Goal: Task Accomplishment & Management: Manage account settings

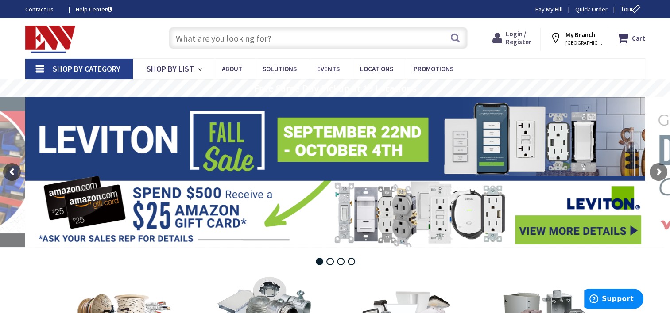
click at [513, 37] on span "Login / Register" at bounding box center [518, 38] width 26 height 16
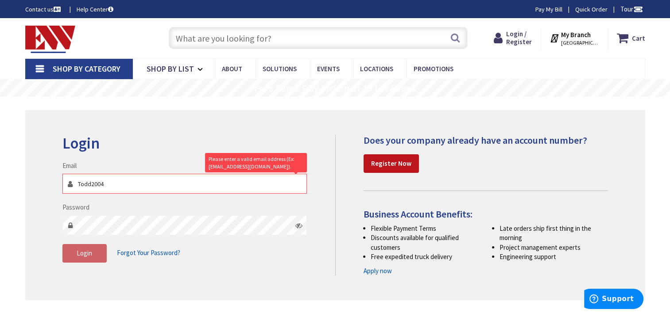
click at [297, 228] on icon at bounding box center [298, 225] width 7 height 7
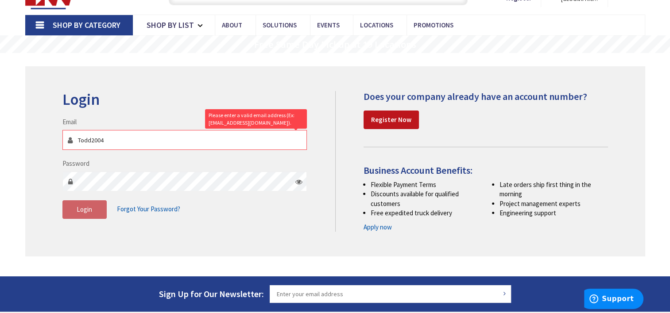
scroll to position [44, 0]
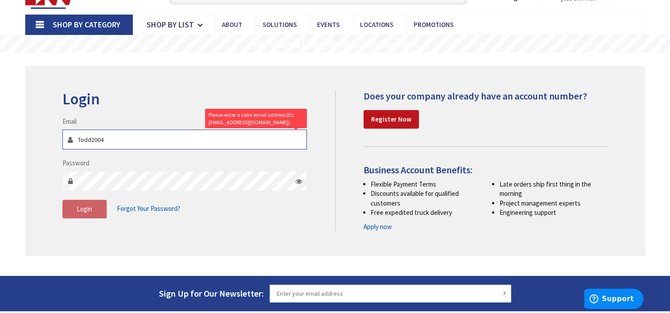
drag, startPoint x: 81, startPoint y: 138, endPoint x: 74, endPoint y: 139, distance: 6.3
click at [74, 139] on input "Todd2004" at bounding box center [184, 140] width 245 height 20
drag, startPoint x: 119, startPoint y: 139, endPoint x: 38, endPoint y: 140, distance: 81.0
click at [38, 140] on div "Login Invalid login or password Email todd2004 Please enter a valid email addre…" at bounding box center [335, 161] width 620 height 190
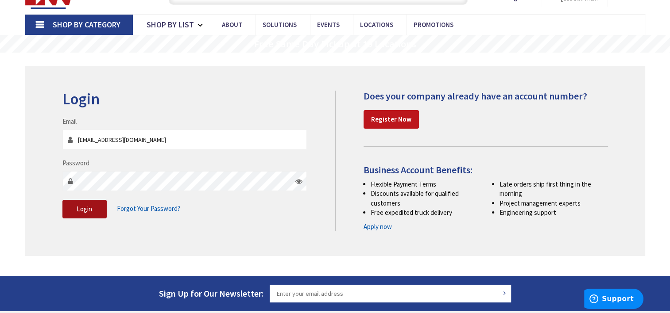
click at [86, 207] on span "Login" at bounding box center [84, 209] width 15 height 8
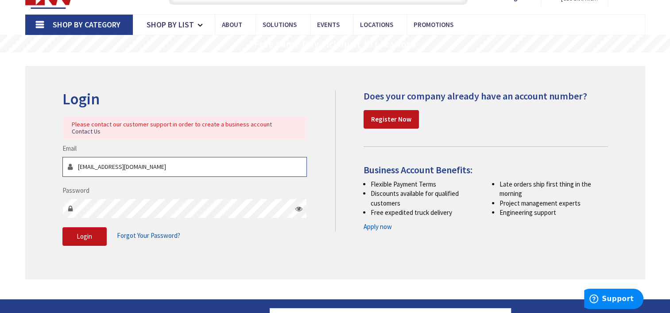
drag, startPoint x: 193, startPoint y: 157, endPoint x: 57, endPoint y: 166, distance: 136.6
click at [57, 166] on div "Login Please contact our customer support in order to create a business account…" at bounding box center [195, 173] width 279 height 164
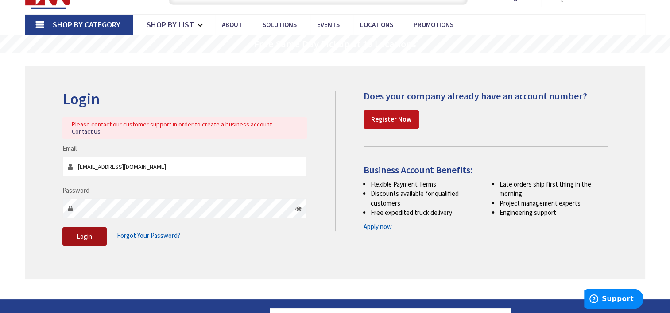
click at [81, 232] on span "Login" at bounding box center [84, 236] width 15 height 8
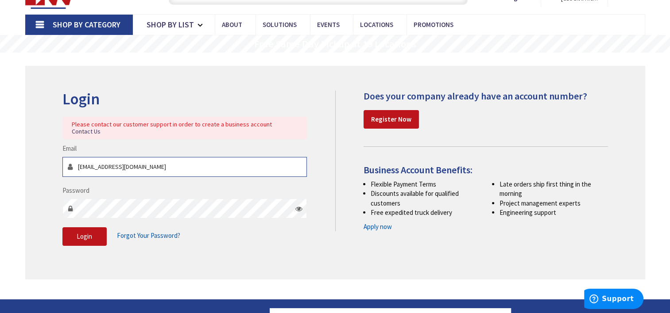
drag, startPoint x: 168, startPoint y: 159, endPoint x: 36, endPoint y: 166, distance: 131.6
click at [36, 166] on div "Login Please contact our customer support in order to create a business account…" at bounding box center [335, 172] width 620 height 213
type input "paquinelectric@optonline.net"
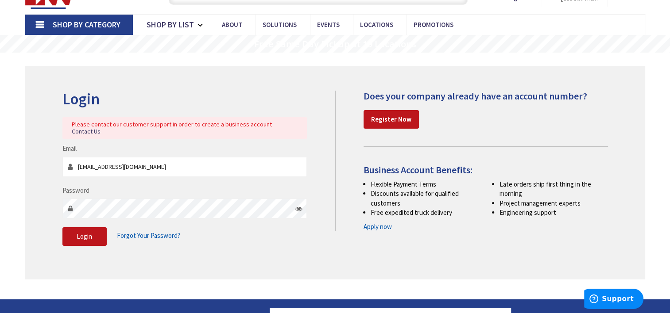
click at [148, 261] on div "Login Please contact our customer support in order to create a business account…" at bounding box center [335, 172] width 620 height 213
click at [85, 232] on span "Login" at bounding box center [84, 236] width 15 height 8
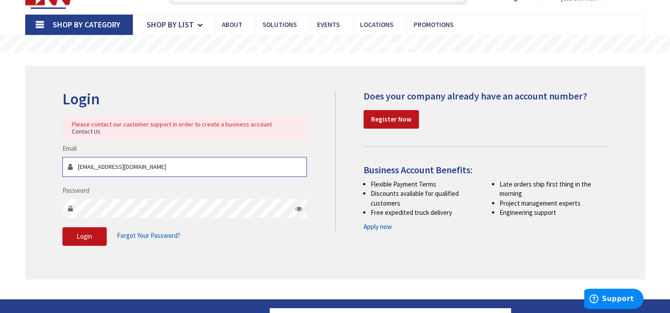
drag, startPoint x: 163, startPoint y: 159, endPoint x: 63, endPoint y: 161, distance: 100.0
click at [63, 161] on input "paquinelectric@optonline.net" at bounding box center [184, 167] width 245 height 20
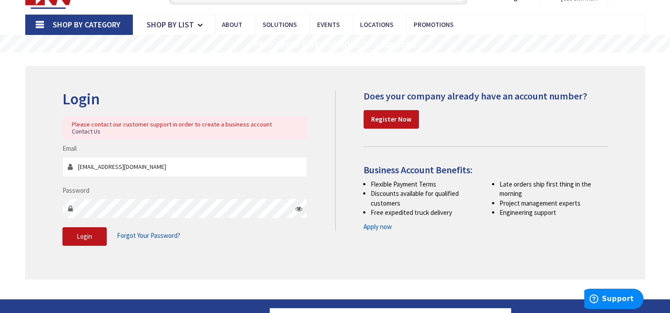
click at [312, 131] on div "Login Please contact our customer support in order to create a business account…" at bounding box center [195, 173] width 279 height 164
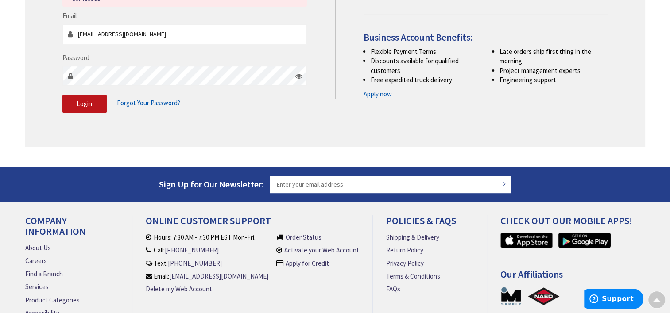
scroll to position [0, 0]
